Goal: Task Accomplishment & Management: Complete application form

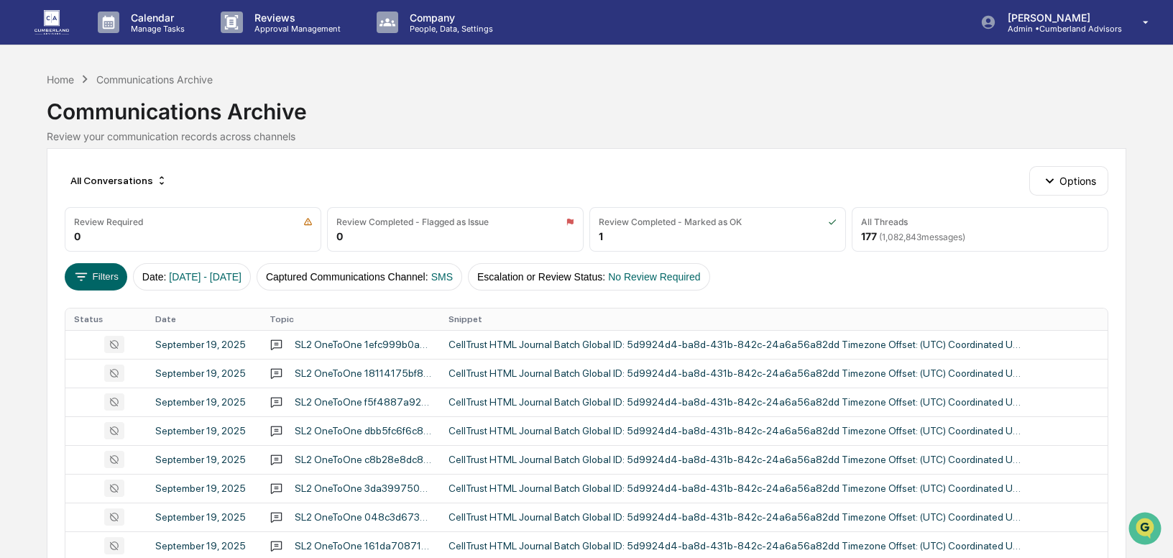
click at [137, 22] on p "Calendar" at bounding box center [155, 18] width 73 height 12
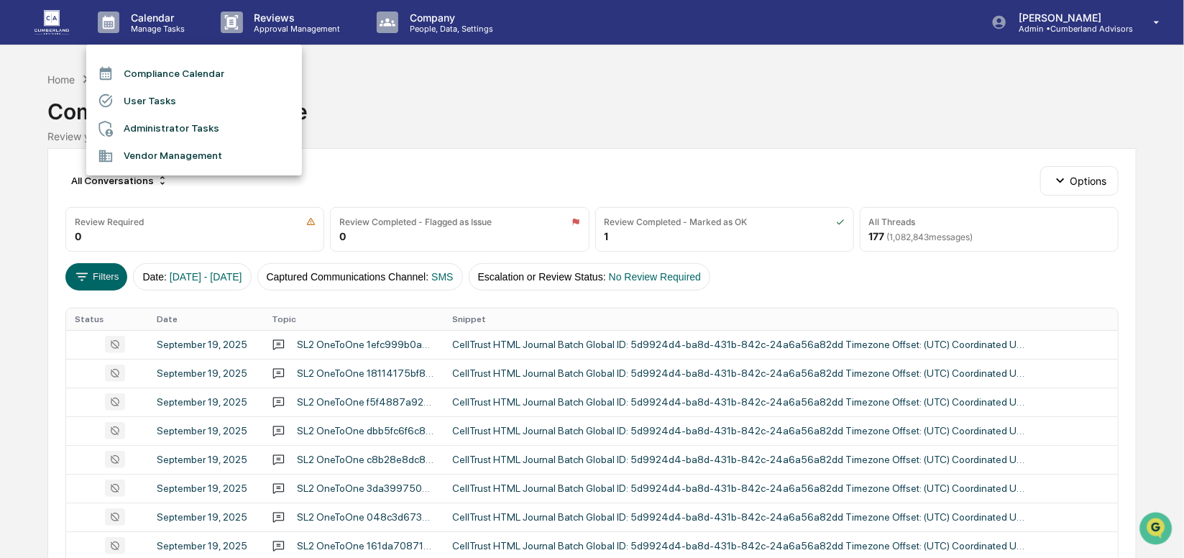
click at [431, 32] on div at bounding box center [592, 279] width 1184 height 558
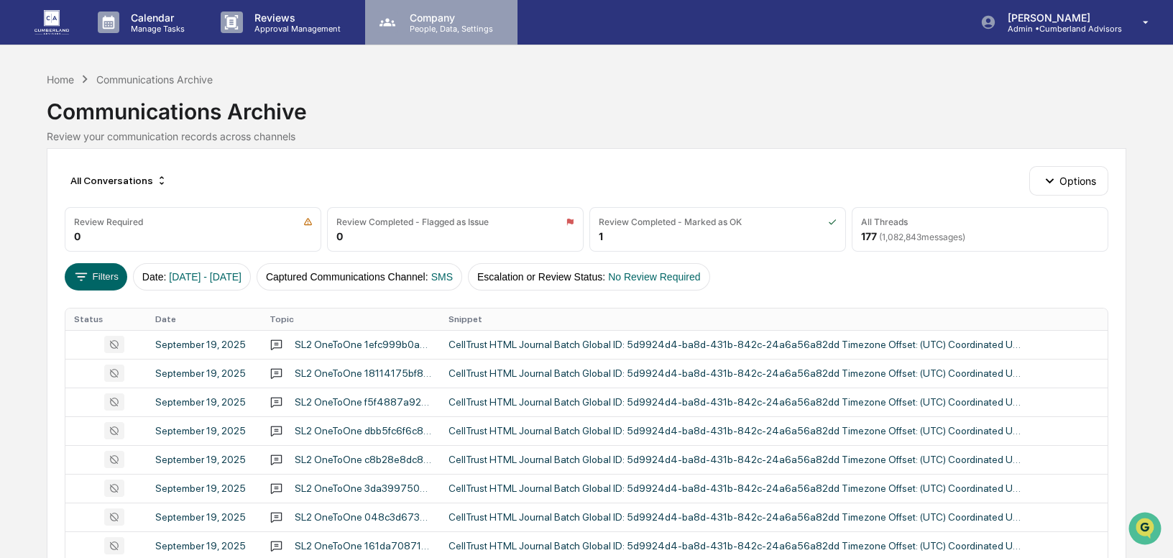
click at [428, 21] on p "Company" at bounding box center [449, 18] width 102 height 12
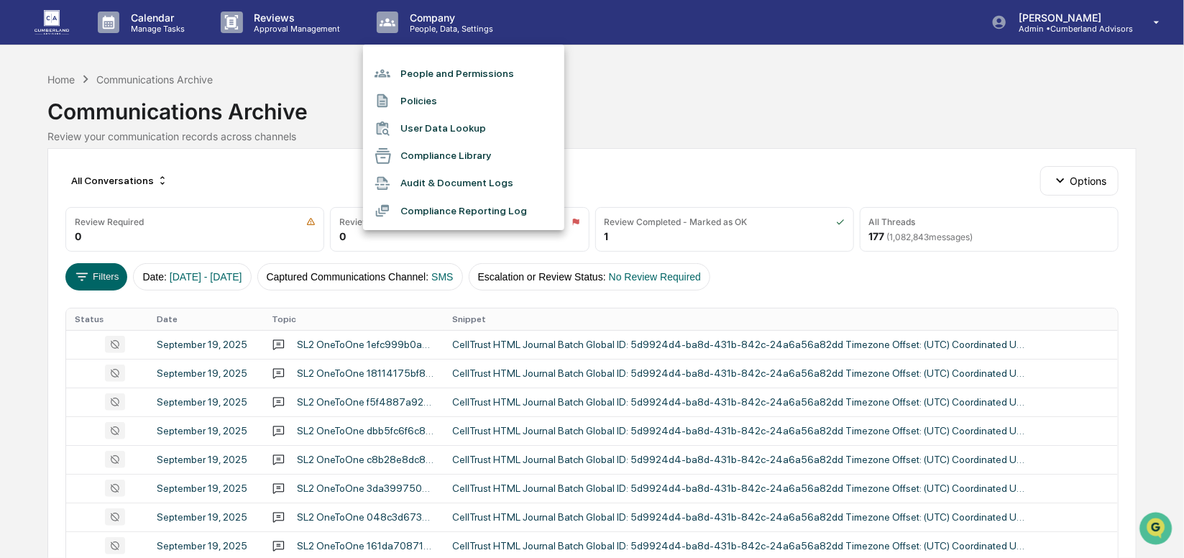
click at [150, 22] on div at bounding box center [592, 279] width 1184 height 558
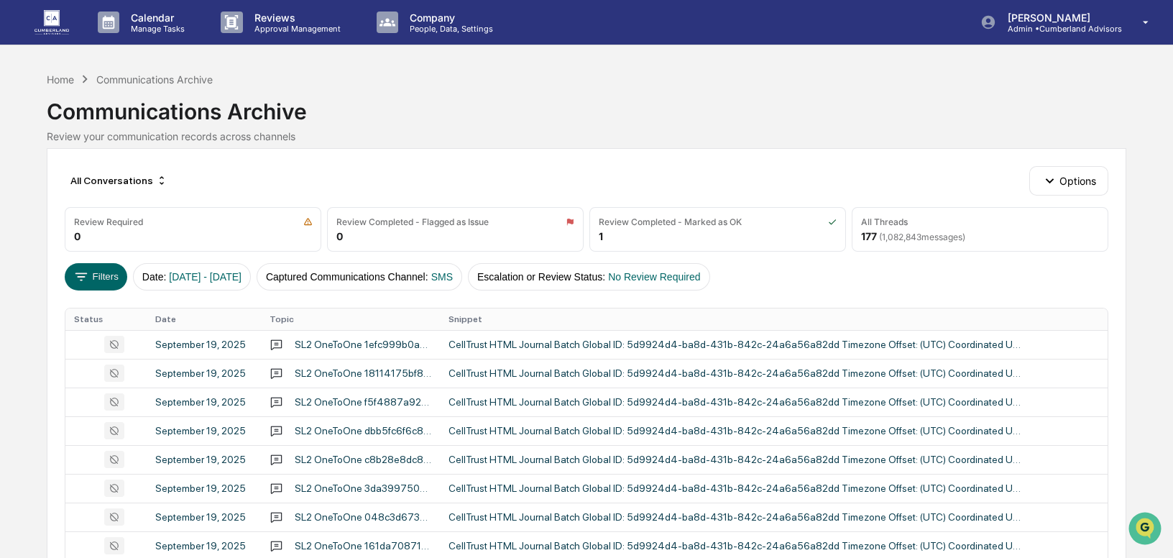
click at [150, 22] on p "Calendar" at bounding box center [155, 18] width 73 height 12
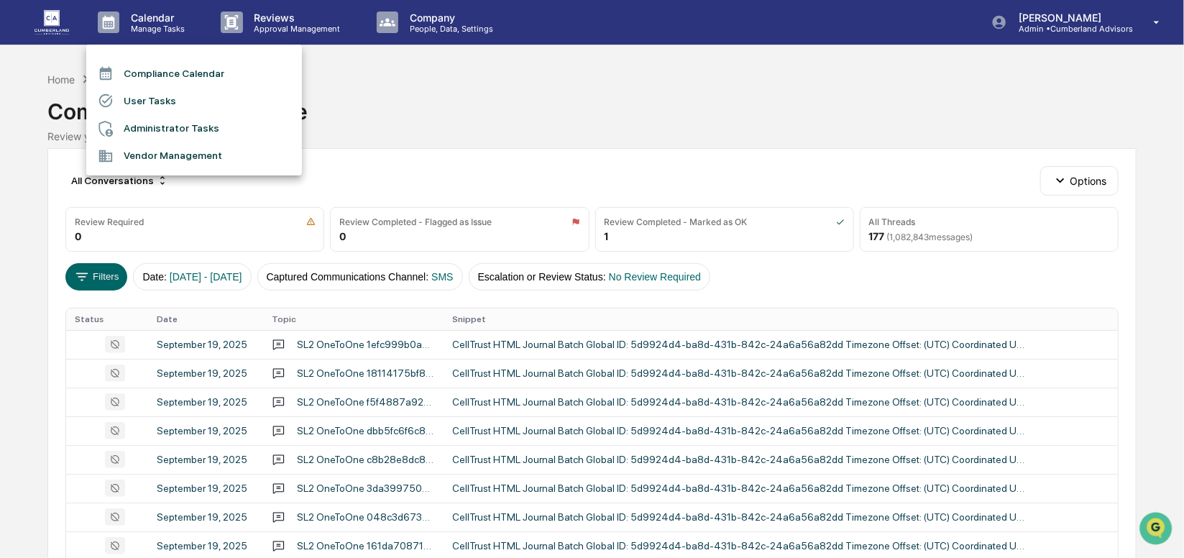
click at [1080, 22] on div at bounding box center [592, 279] width 1184 height 558
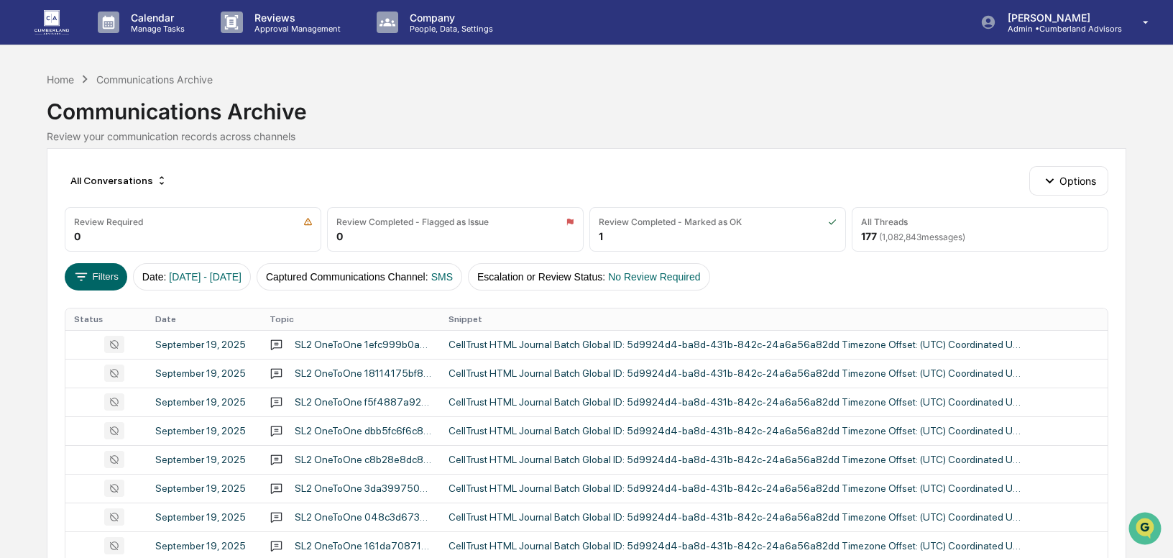
click at [1080, 22] on p "[PERSON_NAME]" at bounding box center [1059, 18] width 126 height 12
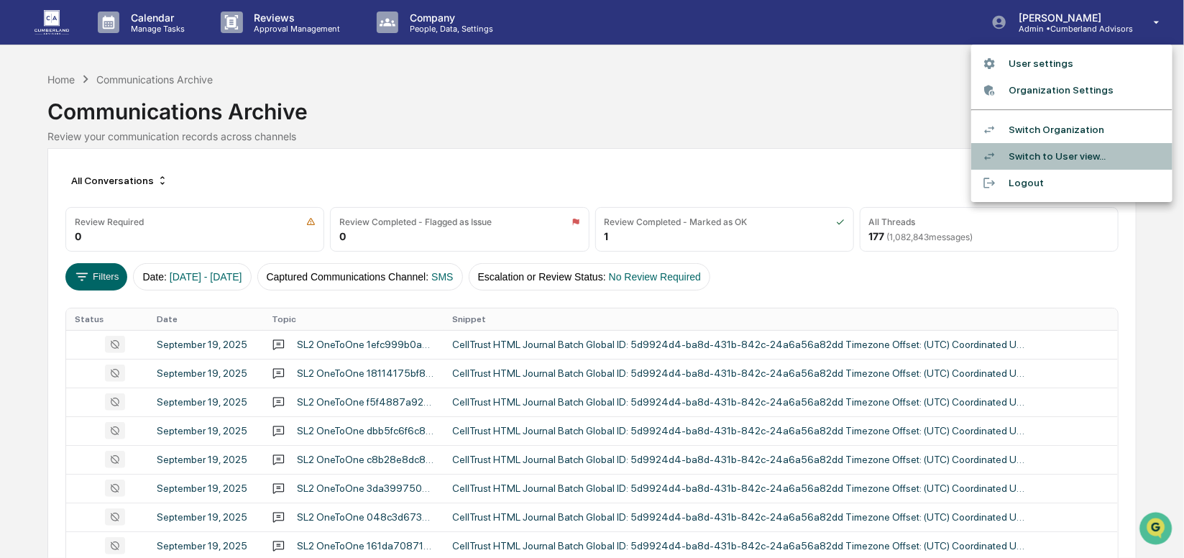
click at [1074, 152] on li "Switch to User view..." at bounding box center [1071, 156] width 201 height 27
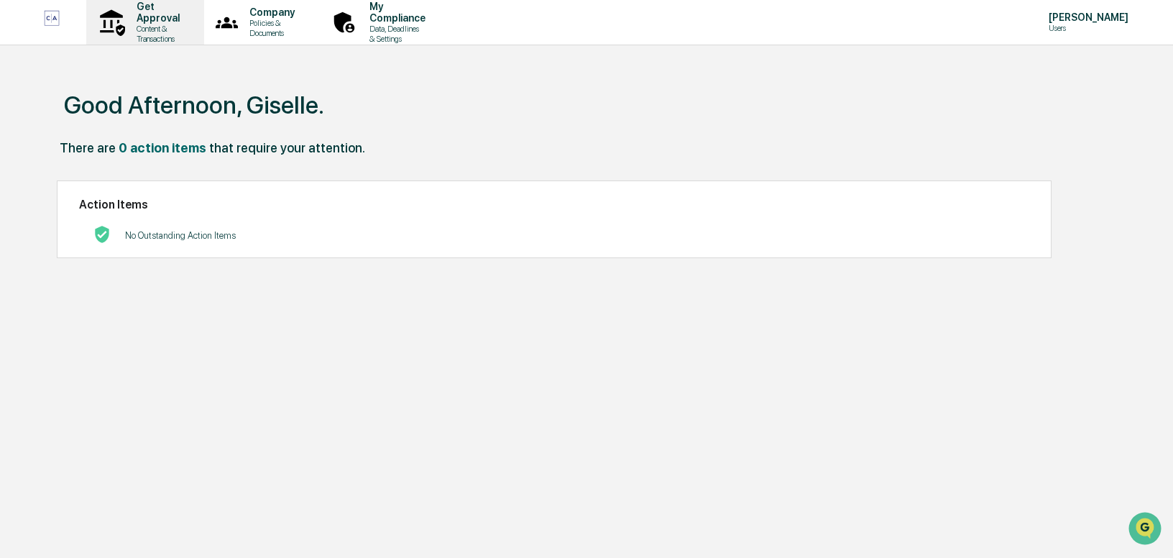
click at [155, 27] on p "Content & Transactions" at bounding box center [156, 34] width 62 height 20
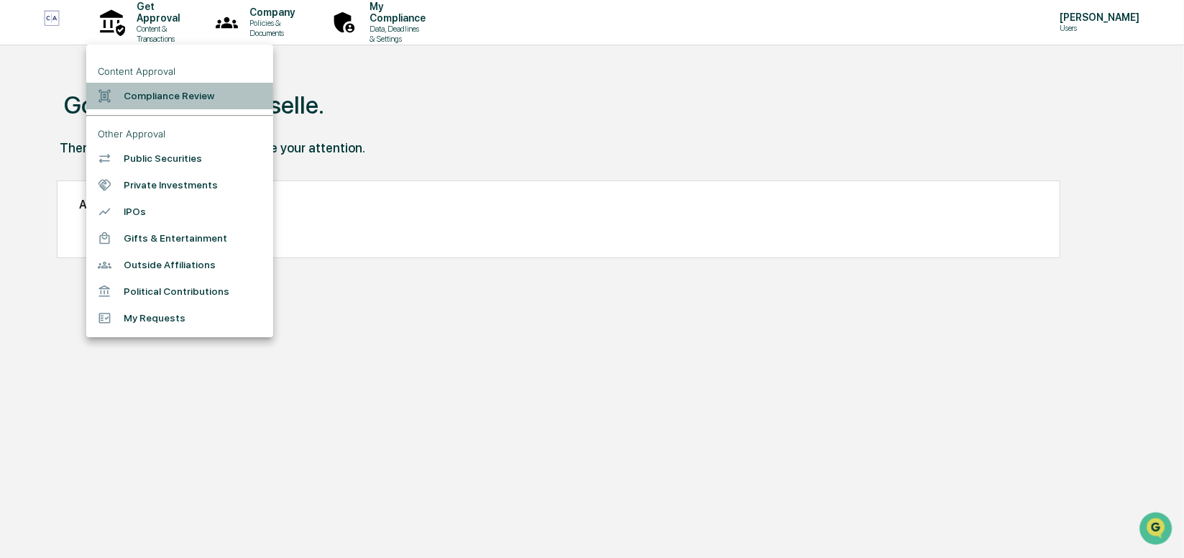
click at [152, 96] on li "Compliance Review" at bounding box center [179, 96] width 187 height 27
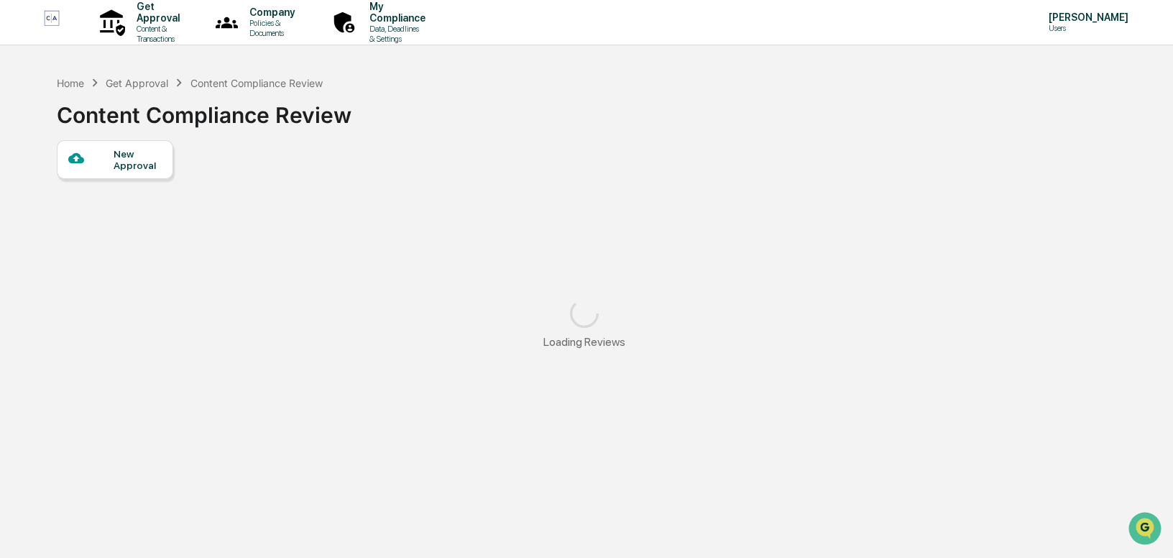
click at [138, 161] on div "New Approval" at bounding box center [138, 159] width 48 height 23
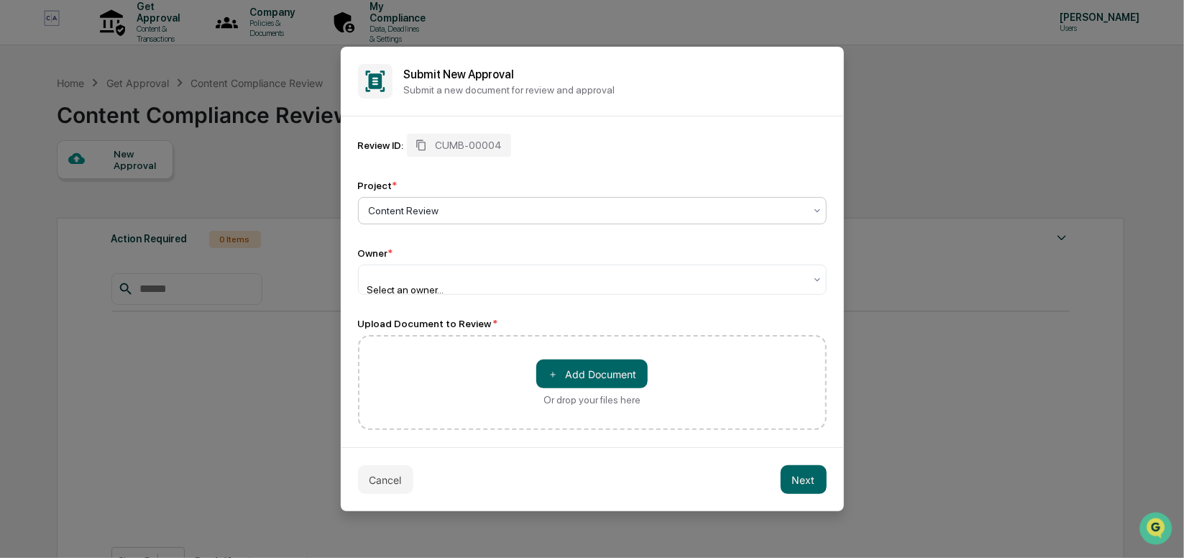
click at [484, 203] on div "Content Review" at bounding box center [587, 211] width 450 height 20
click at [479, 282] on div at bounding box center [587, 275] width 436 height 14
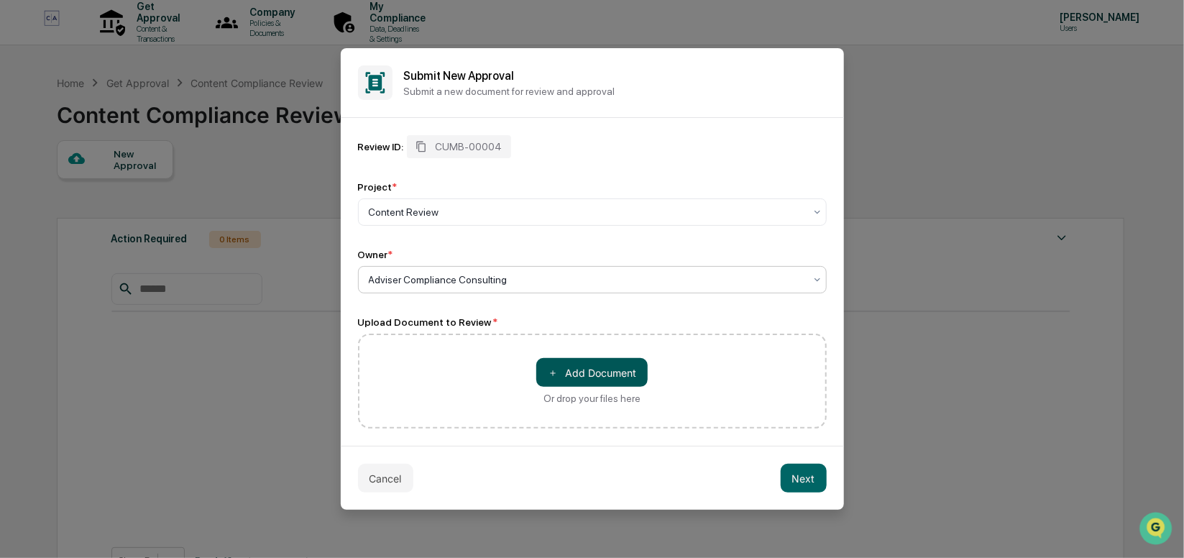
click at [557, 367] on span "＋" at bounding box center [553, 373] width 10 height 14
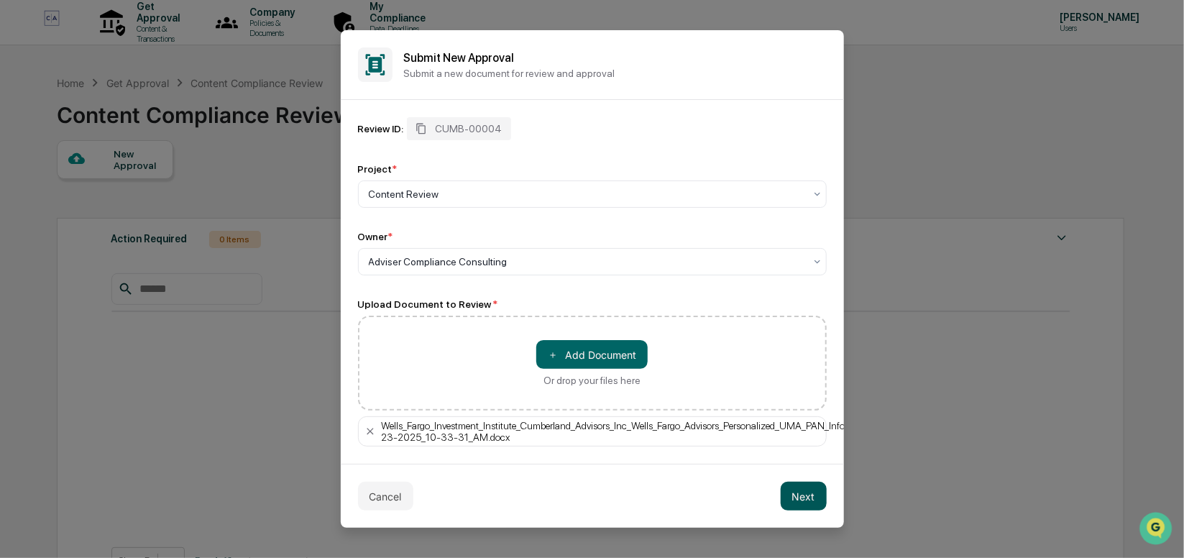
click at [809, 507] on button "Next" at bounding box center [804, 496] width 46 height 29
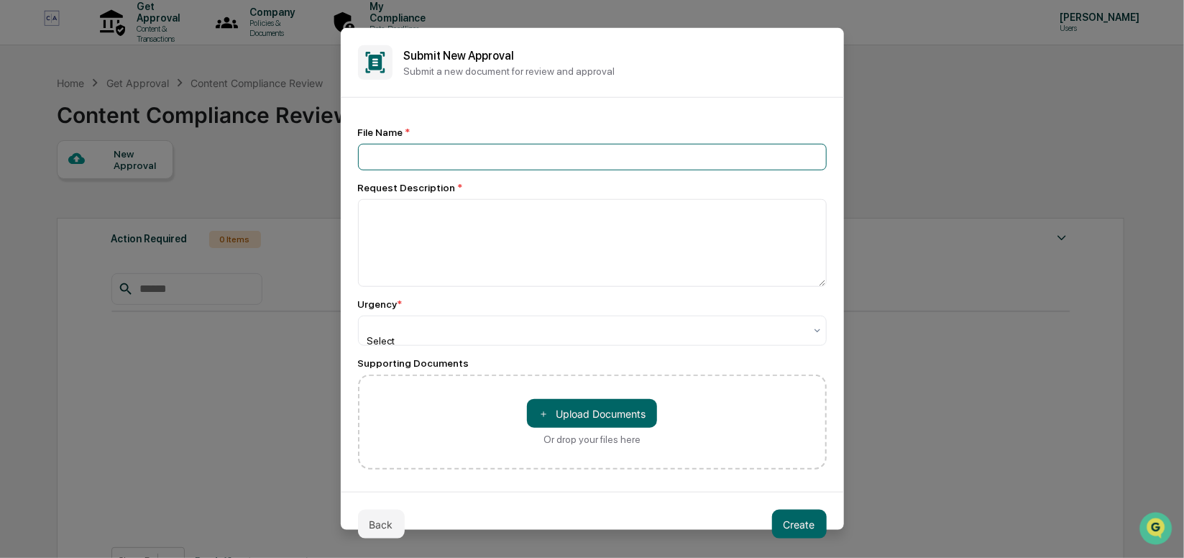
click at [564, 163] on input at bounding box center [592, 157] width 469 height 27
paste input "**********"
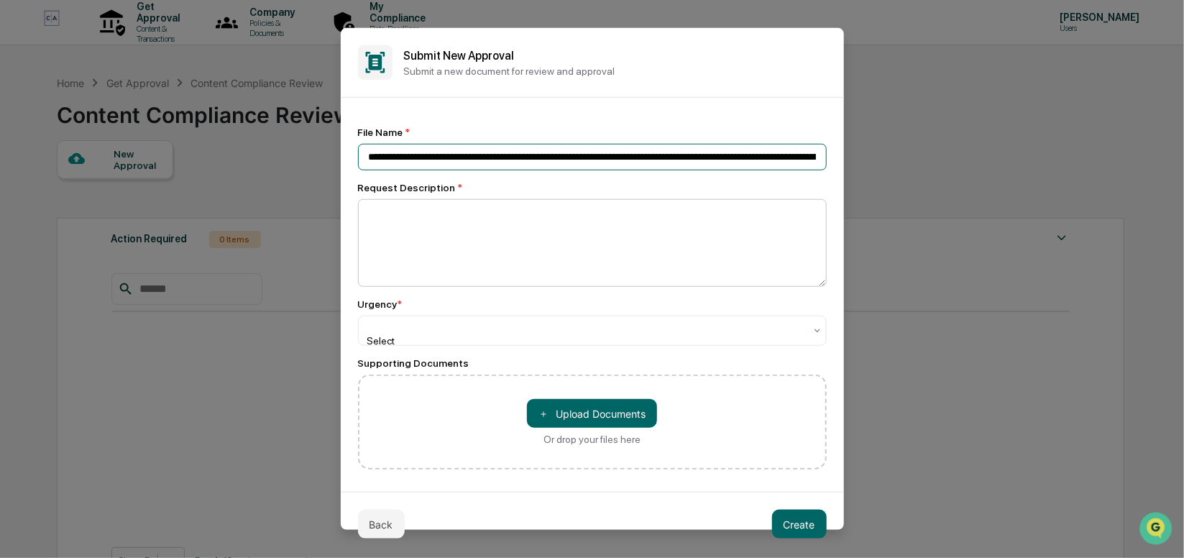
scroll to position [0, 286]
type input "**********"
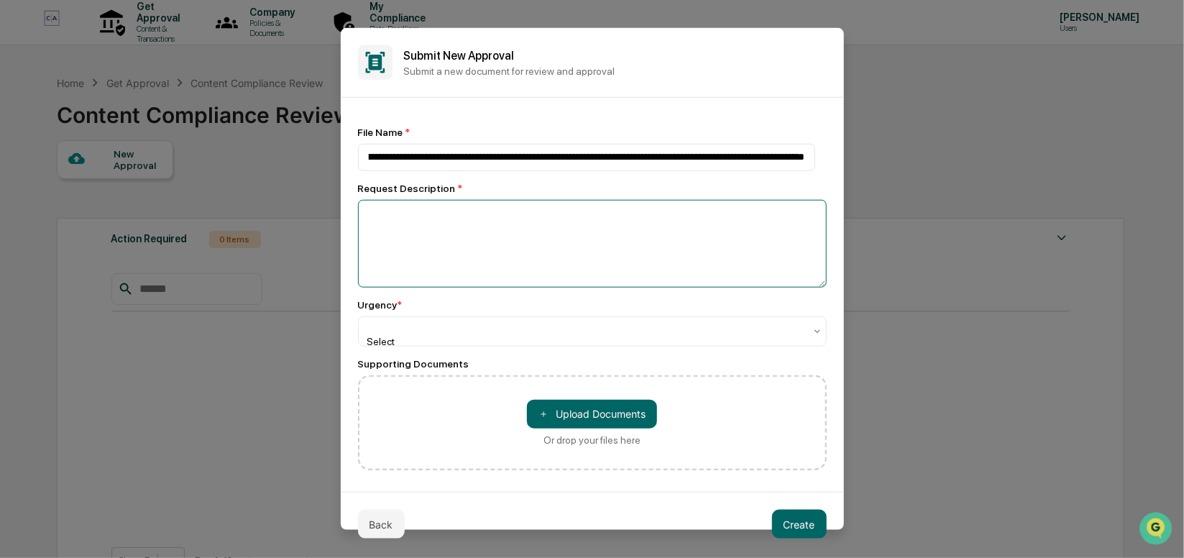
click at [675, 221] on textarea at bounding box center [592, 244] width 469 height 88
click at [650, 331] on div at bounding box center [587, 327] width 436 height 14
click at [469, 203] on textarea at bounding box center [592, 244] width 469 height 88
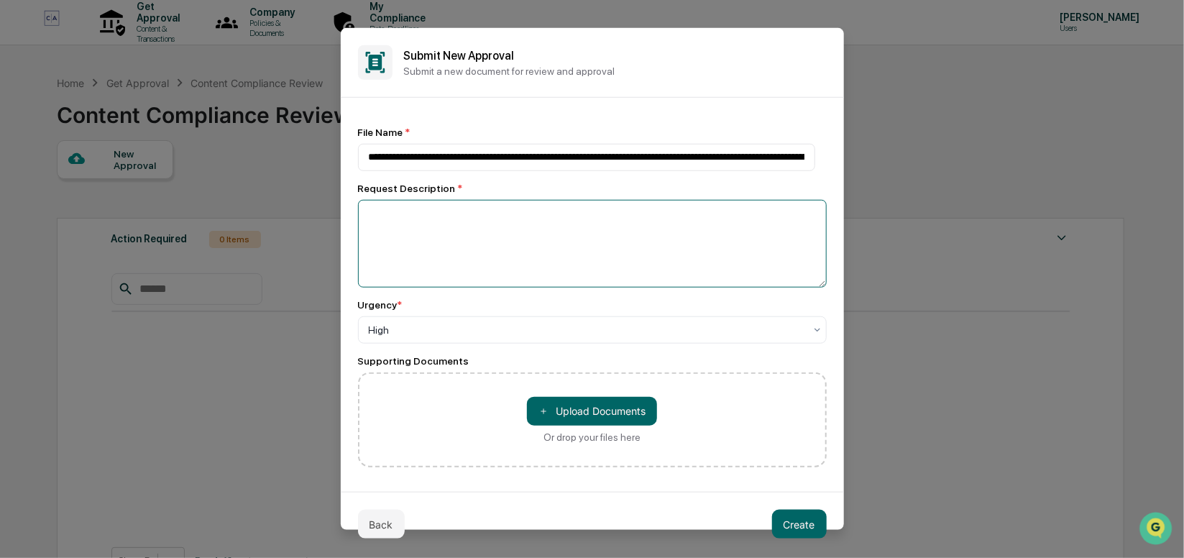
paste textarea "**********"
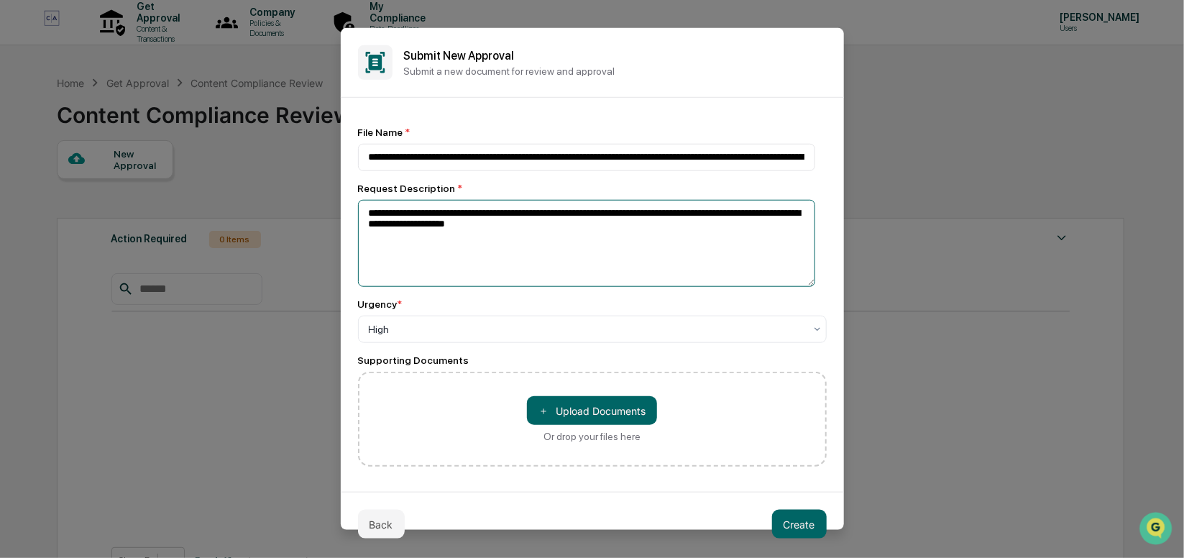
type textarea "**********"
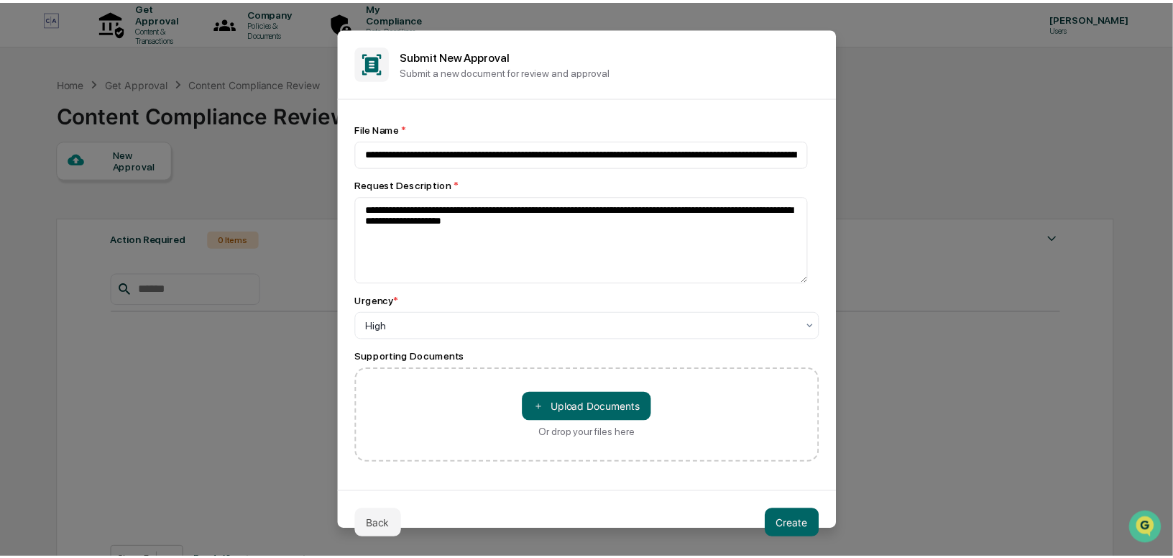
scroll to position [7, 0]
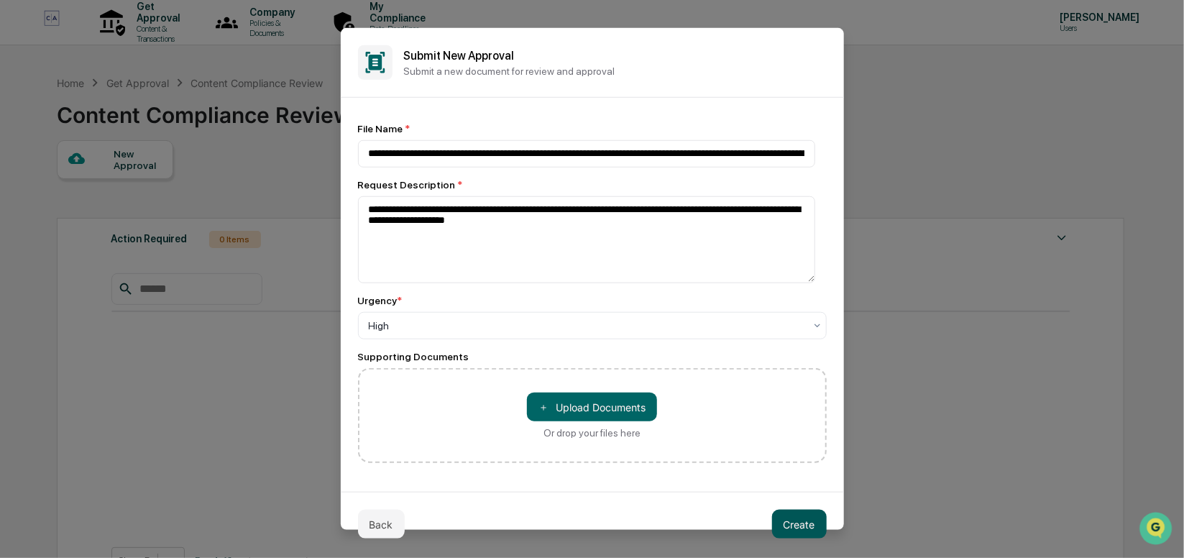
click at [803, 516] on button "Create" at bounding box center [799, 524] width 55 height 29
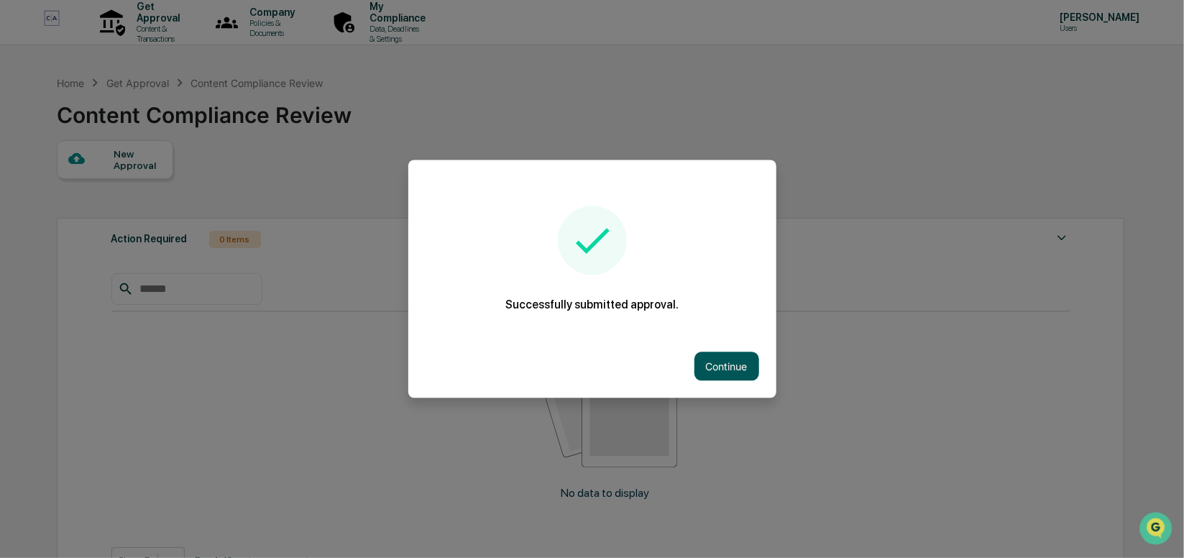
click at [737, 363] on button "Continue" at bounding box center [726, 366] width 65 height 29
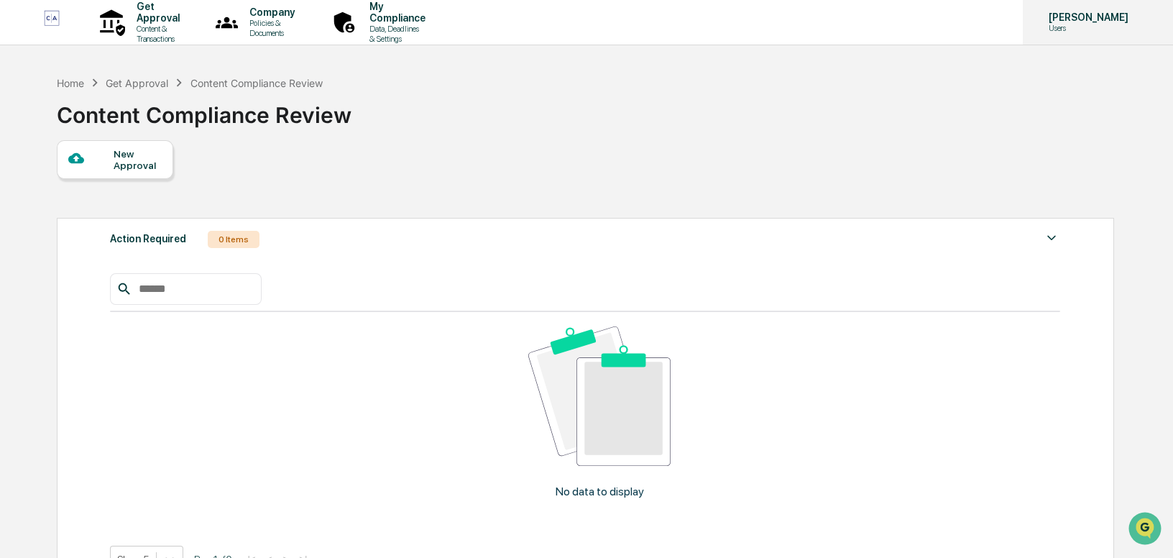
click at [1050, 19] on p "[PERSON_NAME]" at bounding box center [1086, 18] width 98 height 12
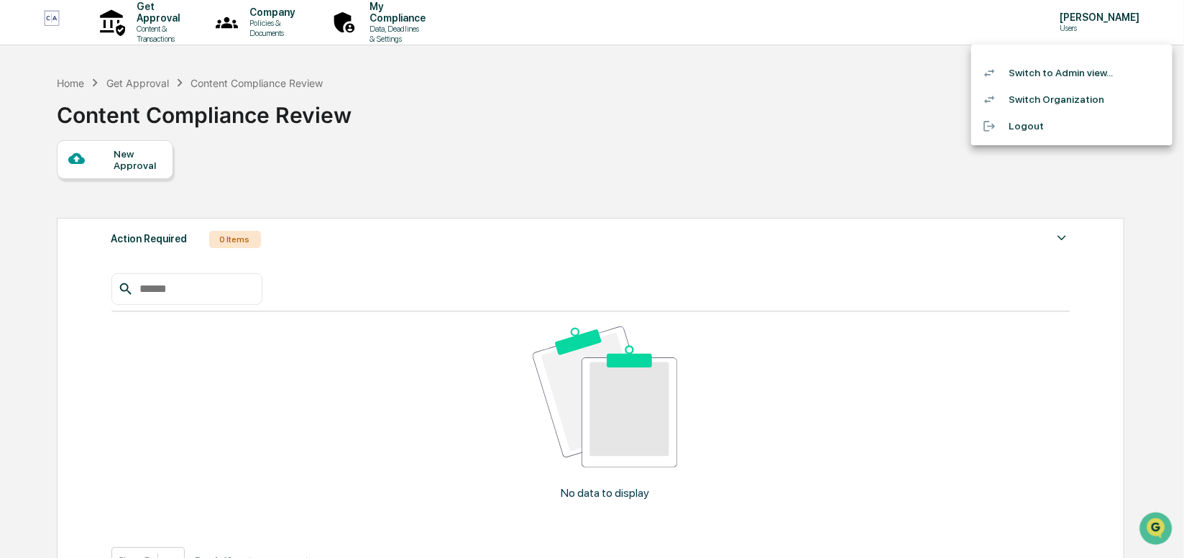
click at [1041, 78] on li "Switch to Admin view..." at bounding box center [1071, 73] width 201 height 27
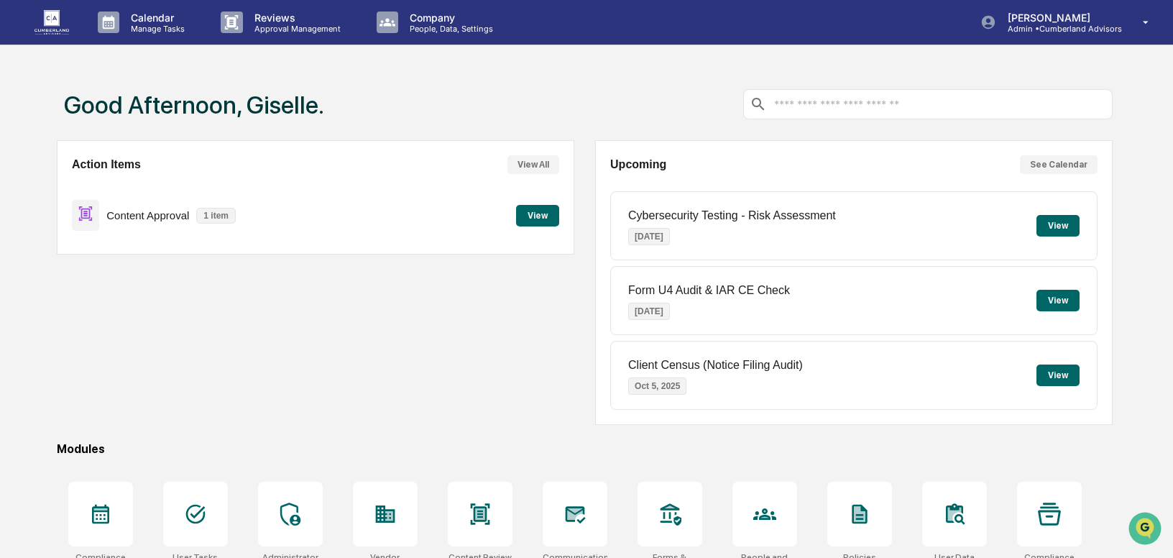
click at [542, 216] on button "View" at bounding box center [537, 216] width 43 height 22
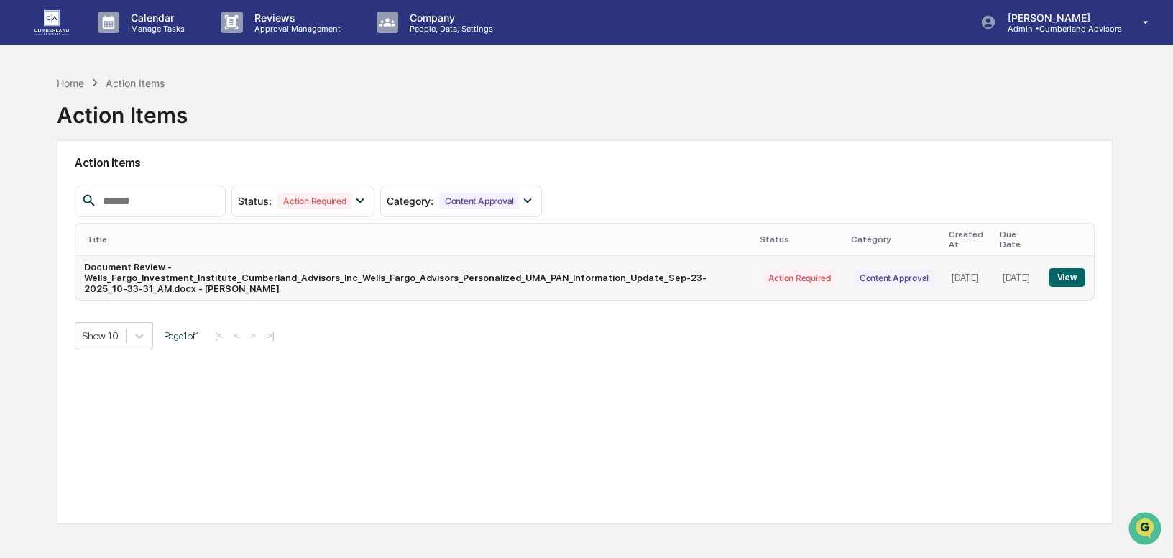
click at [1067, 268] on button "View" at bounding box center [1067, 277] width 37 height 19
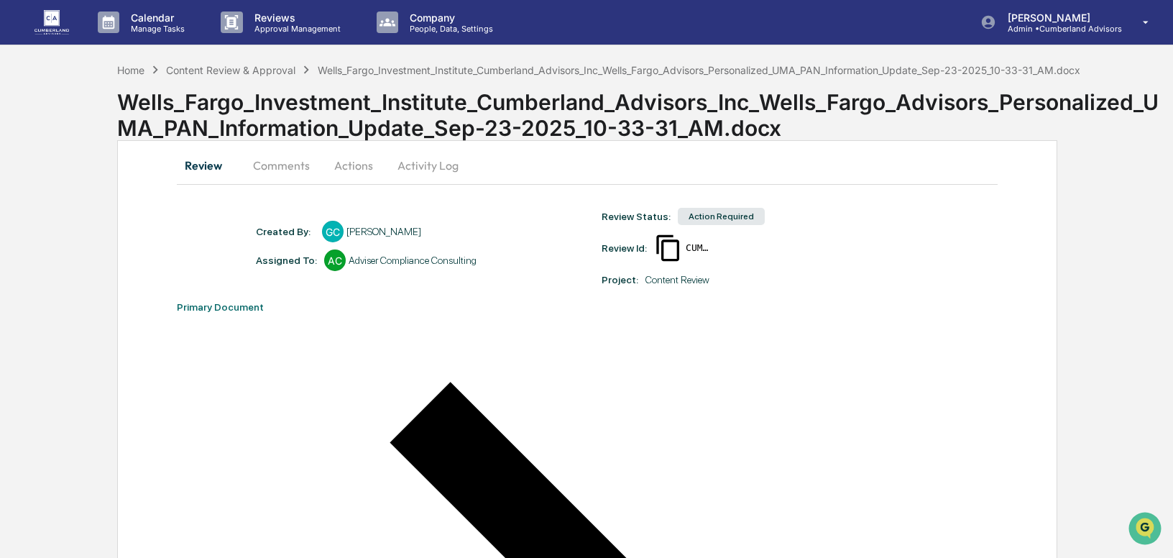
click at [361, 160] on button "Actions" at bounding box center [353, 165] width 65 height 35
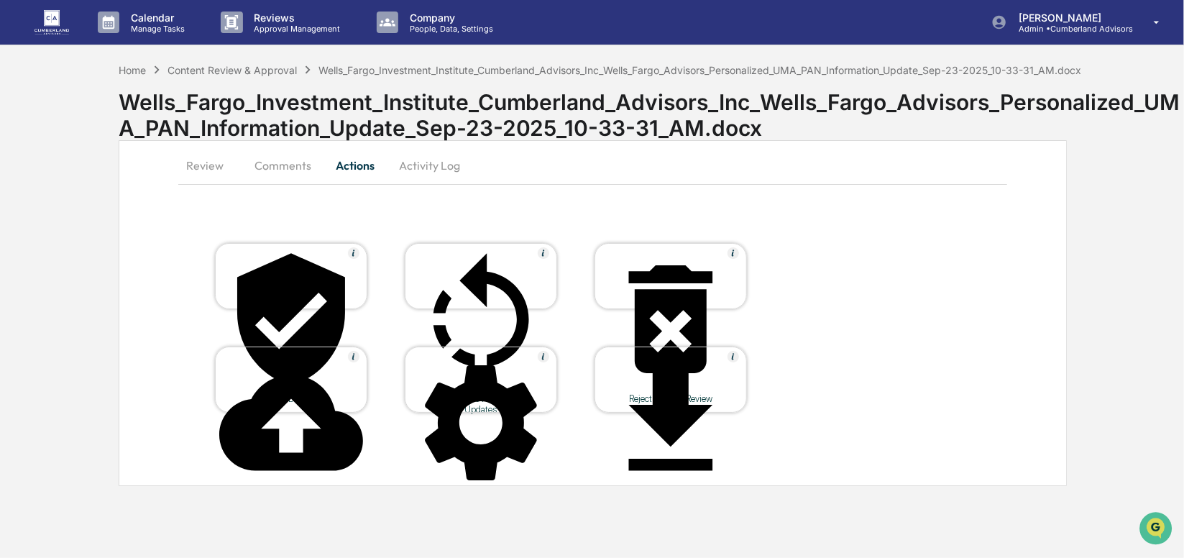
click at [289, 393] on div "Approve Document" at bounding box center [290, 398] width 129 height 11
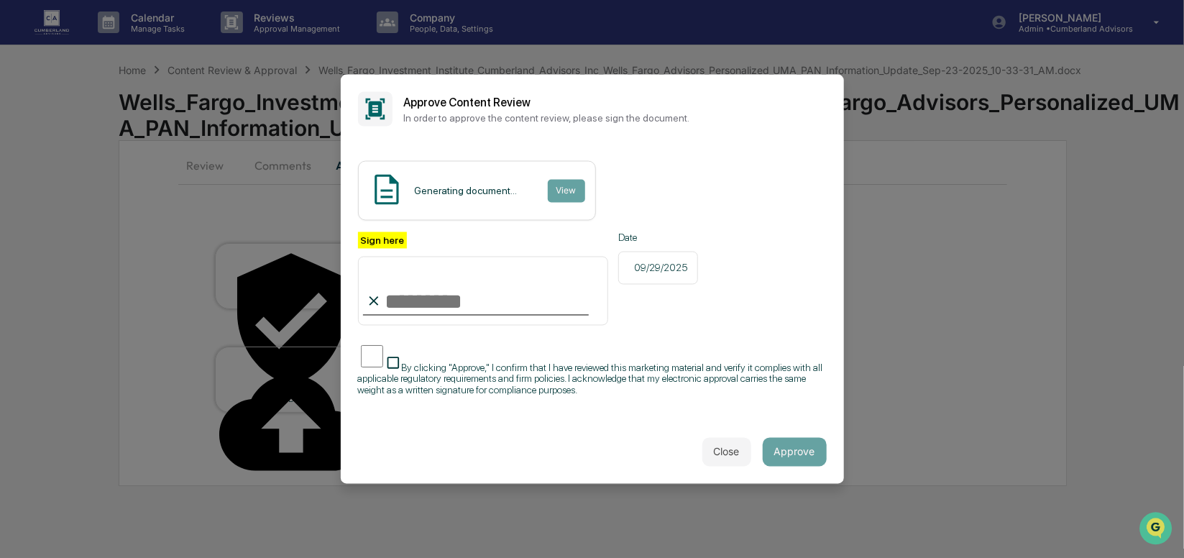
click at [567, 296] on input "Sign here" at bounding box center [483, 290] width 251 height 69
type input "**********"
click at [388, 190] on img at bounding box center [387, 190] width 36 height 36
click at [715, 450] on button "Close" at bounding box center [726, 451] width 49 height 29
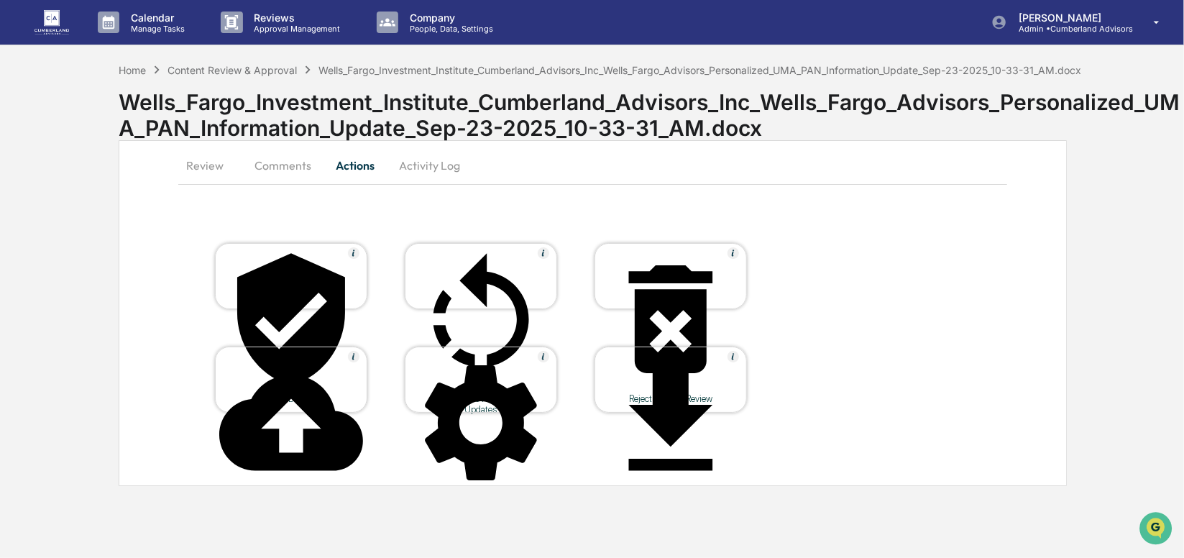
click at [307, 274] on div at bounding box center [291, 320] width 144 height 146
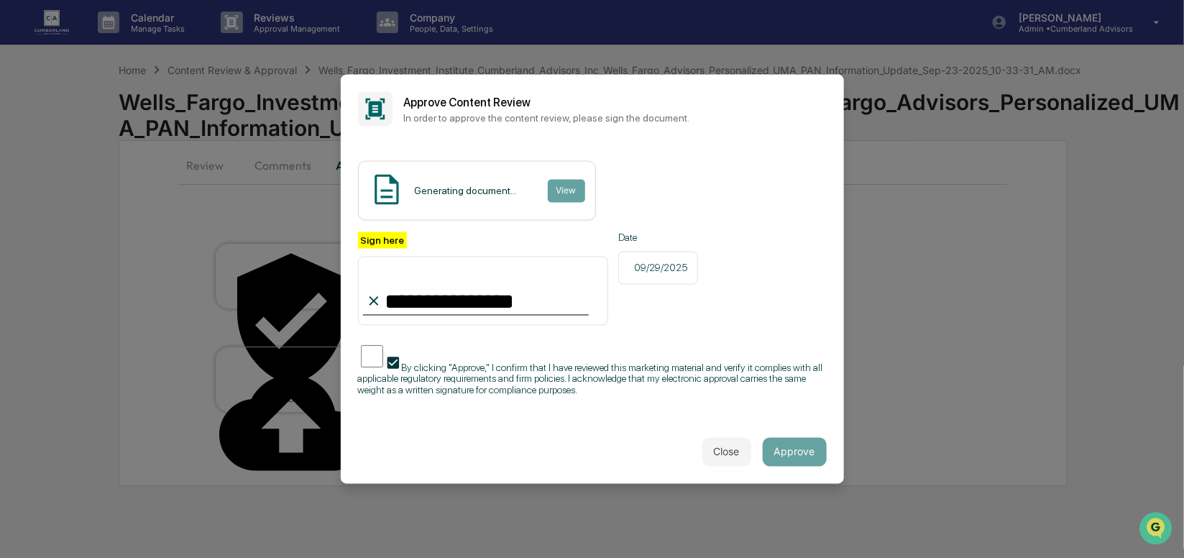
click at [556, 196] on button "View" at bounding box center [566, 190] width 37 height 23
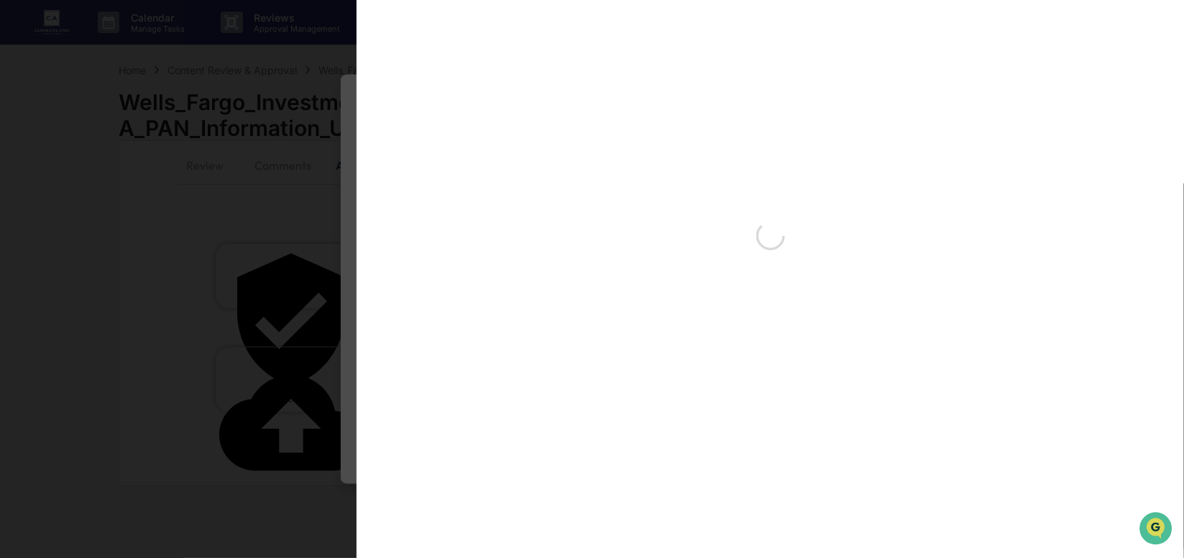
click at [556, 196] on div "Version History" at bounding box center [592, 279] width 1184 height 558
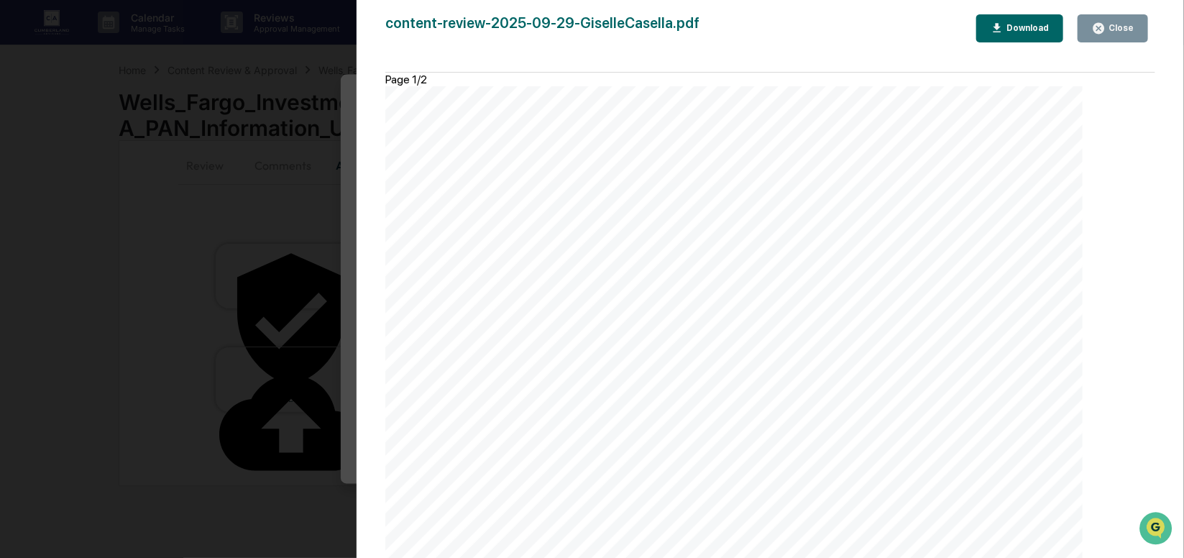
click at [1127, 17] on button "Close" at bounding box center [1112, 28] width 70 height 28
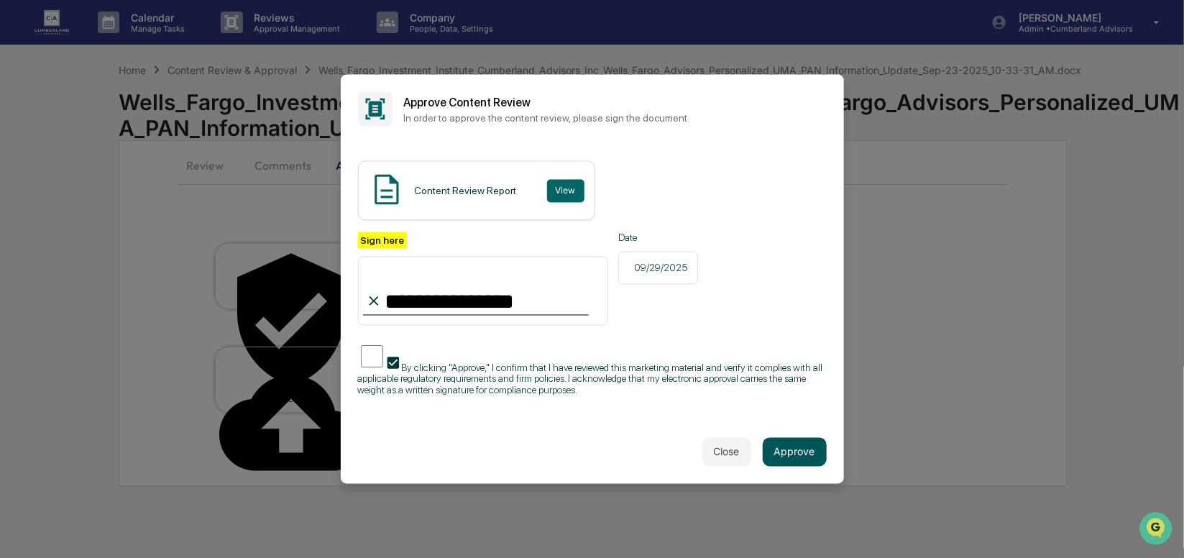
click at [802, 443] on button "Approve" at bounding box center [795, 451] width 64 height 29
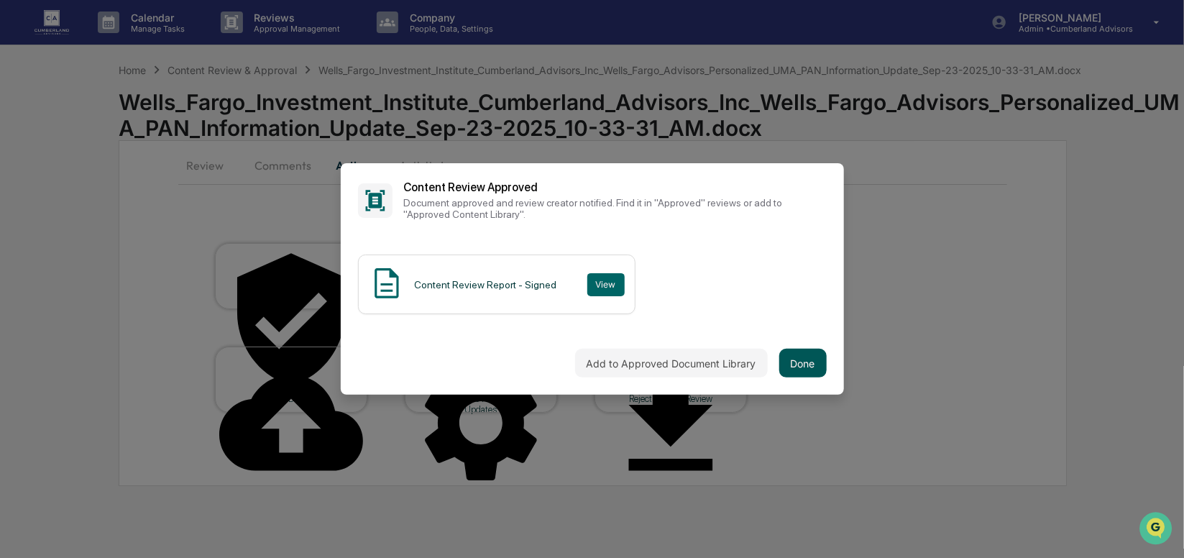
click at [809, 359] on button "Done" at bounding box center [802, 363] width 47 height 29
